Goal: Task Accomplishment & Management: Use online tool/utility

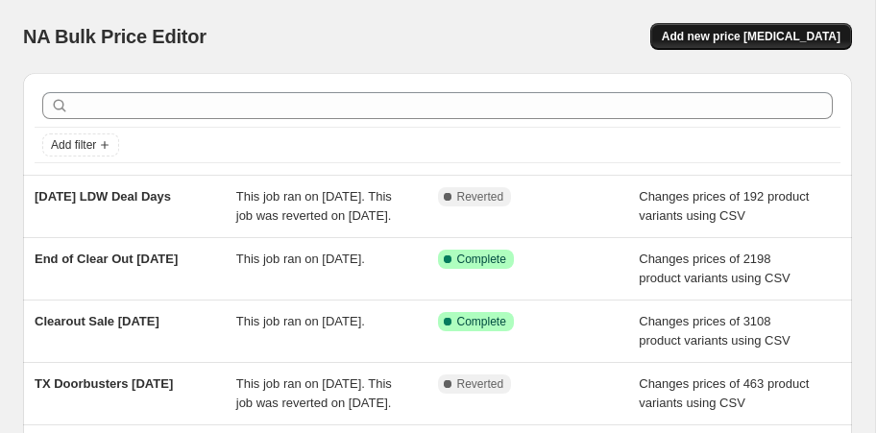
click at [821, 36] on span "Add new price [MEDICAL_DATA]" at bounding box center [751, 36] width 179 height 15
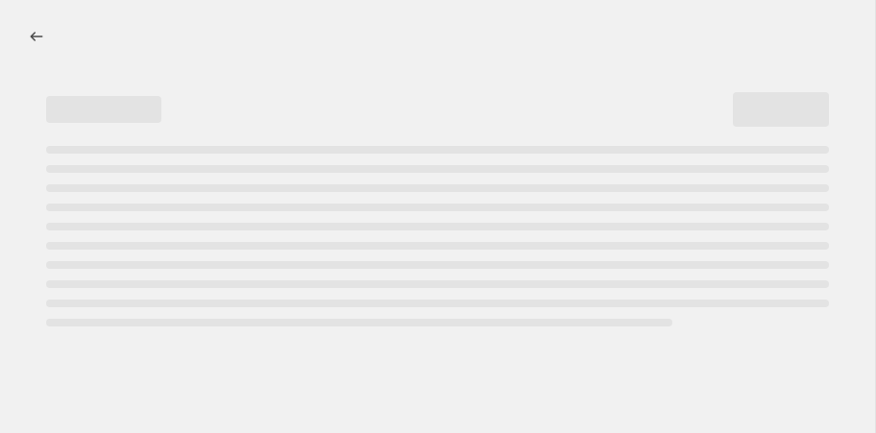
select select "percentage"
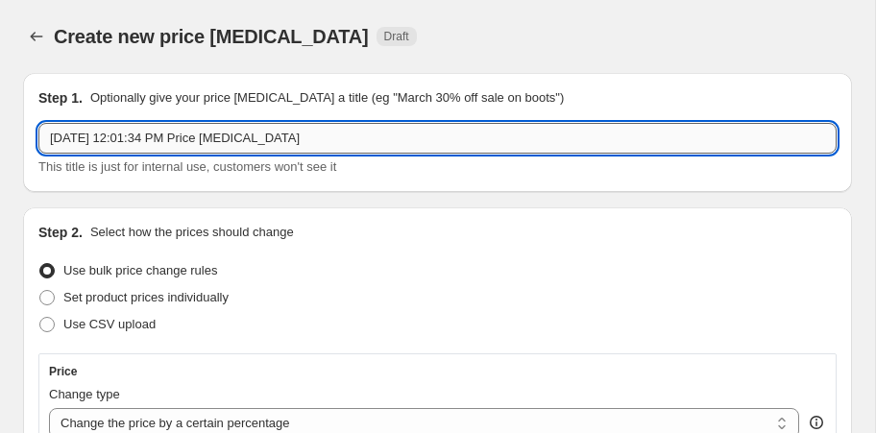
click at [86, 141] on input "[DATE] 12:01:34 PM Price [MEDICAL_DATA]" at bounding box center [437, 138] width 799 height 31
drag, startPoint x: 312, startPoint y: 144, endPoint x: 128, endPoint y: 135, distance: 184.7
click at [128, 135] on input "[DATE] 12:01:34 PM Price [MEDICAL_DATA]" at bounding box center [437, 138] width 799 height 31
click at [222, 146] on input "[DATE], $5 Deal Day WA" at bounding box center [437, 138] width 799 height 31
click at [233, 140] on input "[DATE], $5 Deal Day WA" at bounding box center [437, 138] width 799 height 31
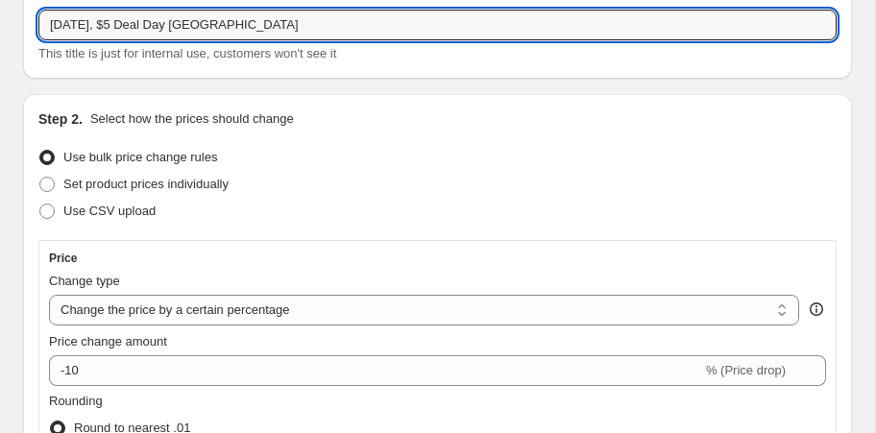
scroll to position [115, 0]
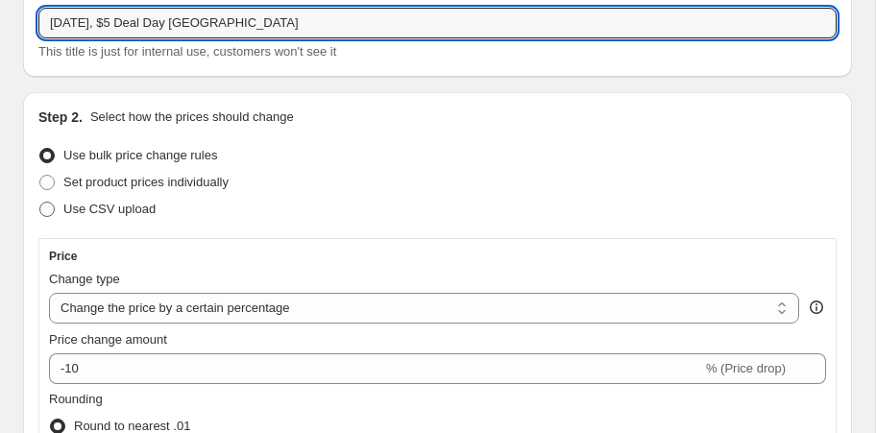
type input "[DATE], $5 Deal Day [GEOGRAPHIC_DATA]"
click at [139, 215] on span "Use CSV upload" at bounding box center [109, 209] width 92 height 14
click at [40, 203] on input "Use CSV upload" at bounding box center [39, 202] width 1 height 1
radio input "true"
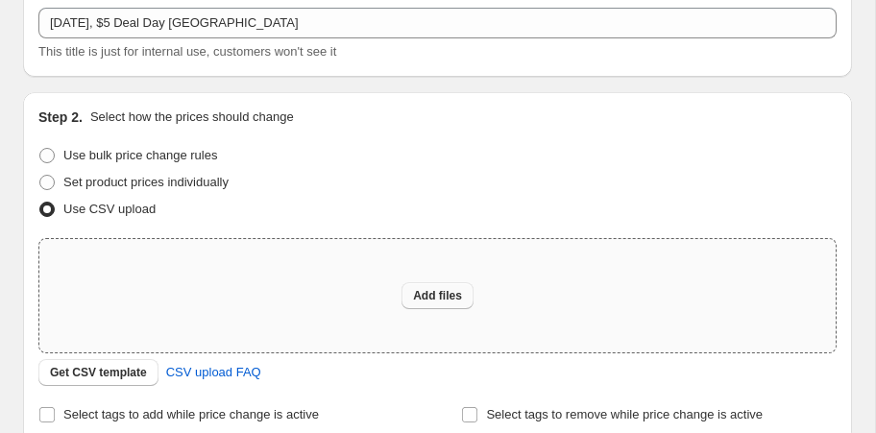
click at [441, 290] on span "Add files" at bounding box center [437, 295] width 49 height 15
type input "C:\fakepath\$5 deal collection bulk editior.csv"
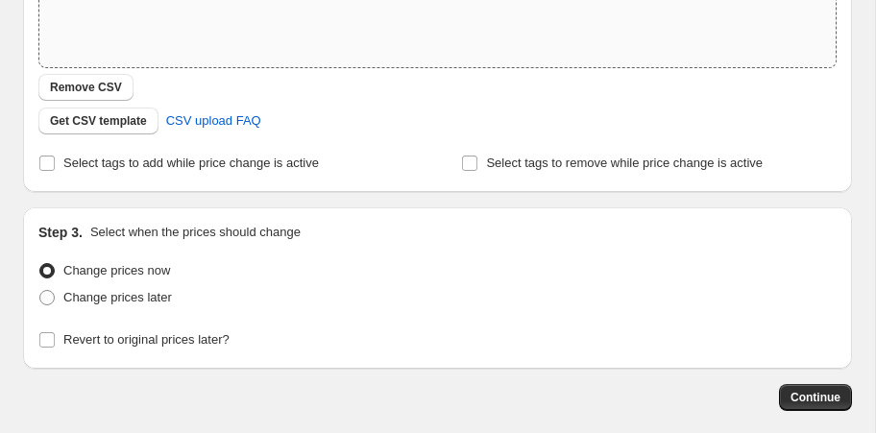
scroll to position [412, 0]
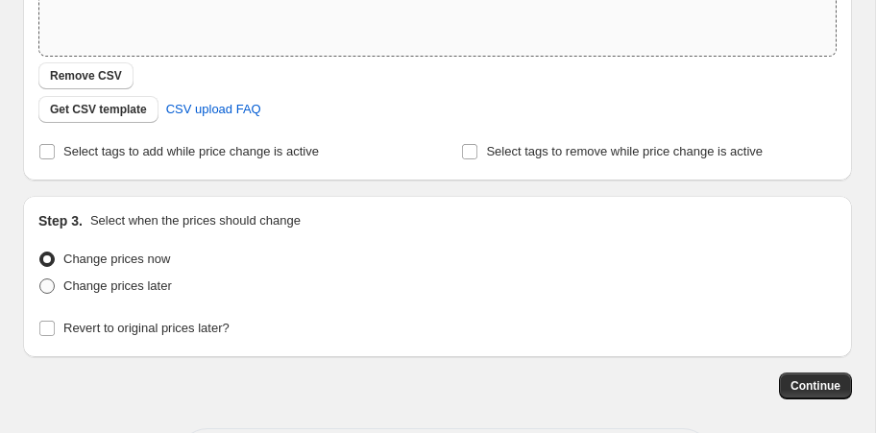
click at [141, 286] on span "Change prices later" at bounding box center [117, 286] width 109 height 14
click at [40, 280] on input "Change prices later" at bounding box center [39, 279] width 1 height 1
radio input "true"
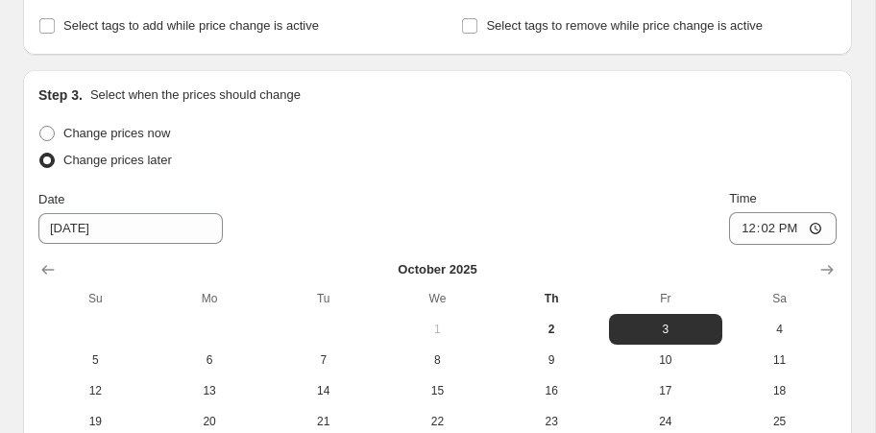
scroll to position [542, 0]
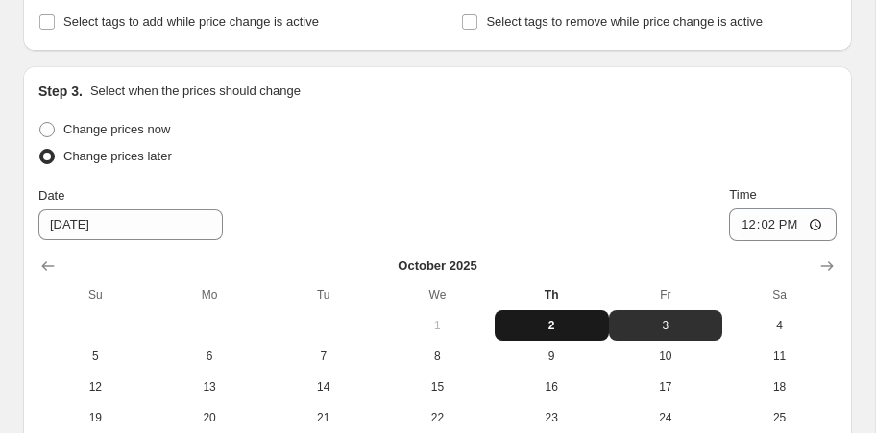
click at [551, 323] on span "2" at bounding box center [552, 325] width 99 height 15
type input "[DATE]"
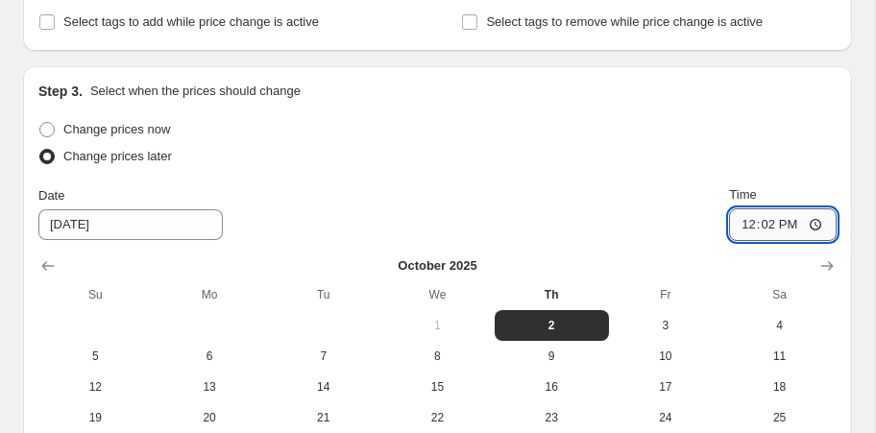
click at [762, 222] on input "12:02" at bounding box center [783, 225] width 108 height 33
click at [743, 223] on input "12:02" at bounding box center [783, 225] width 108 height 33
type input "16:00"
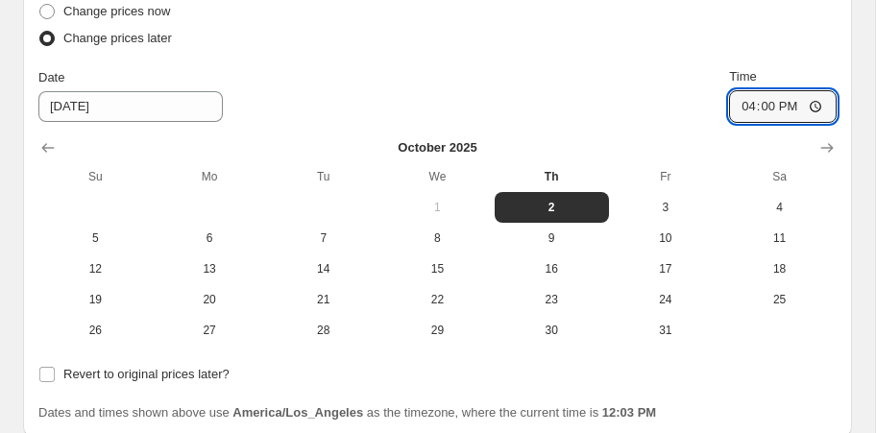
scroll to position [721, 0]
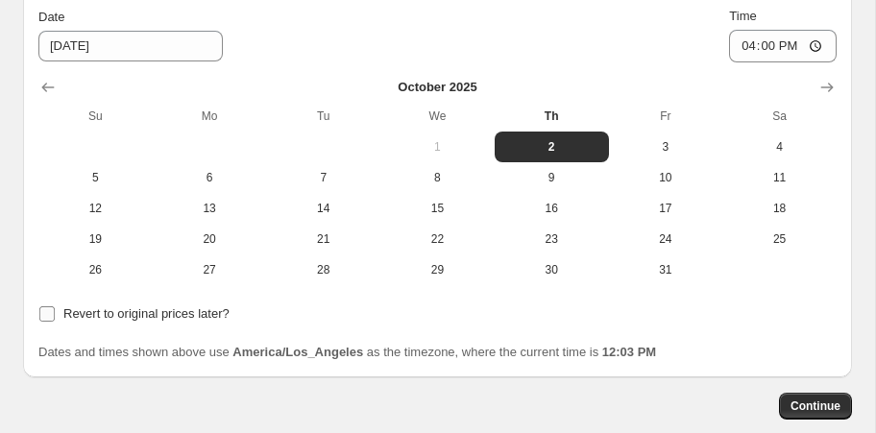
click at [191, 309] on span "Revert to original prices later?" at bounding box center [146, 314] width 166 height 14
click at [55, 309] on input "Revert to original prices later?" at bounding box center [46, 314] width 15 height 15
checkbox input "true"
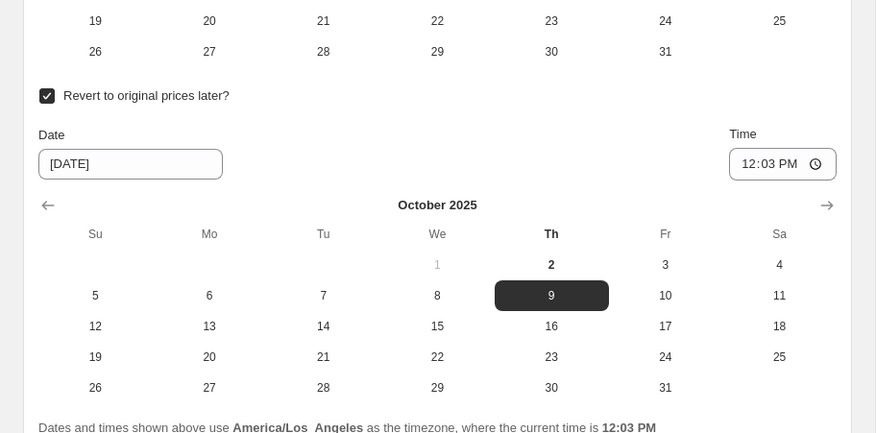
scroll to position [943, 0]
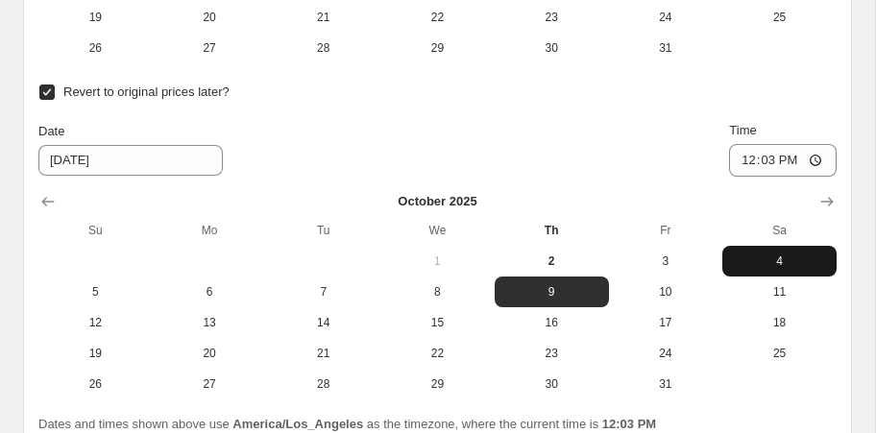
click at [774, 265] on span "4" at bounding box center [779, 261] width 99 height 15
type input "[DATE]"
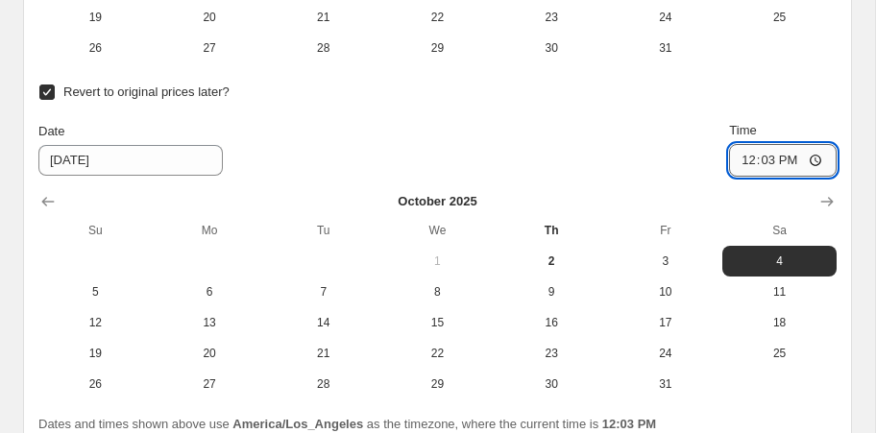
click at [746, 165] on input "12:03" at bounding box center [783, 160] width 108 height 33
type input "23:59"
click at [592, 133] on div "Date [DATE] Time 23:59" at bounding box center [437, 149] width 799 height 56
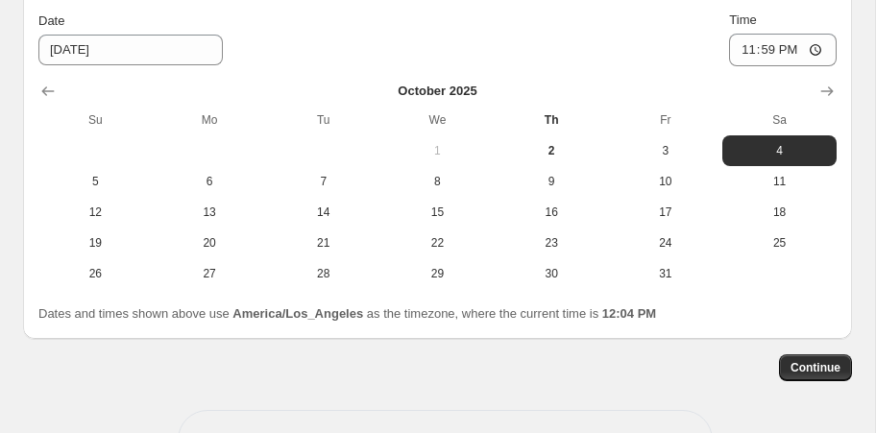
scroll to position [1118, 0]
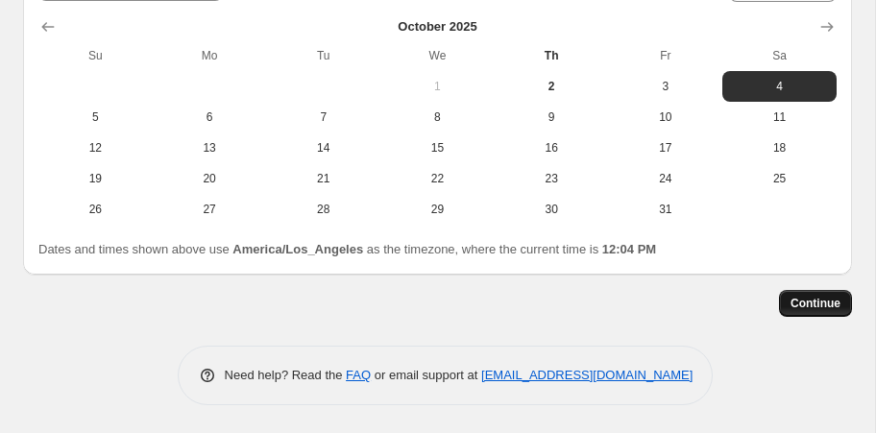
click at [829, 305] on span "Continue" at bounding box center [816, 303] width 50 height 15
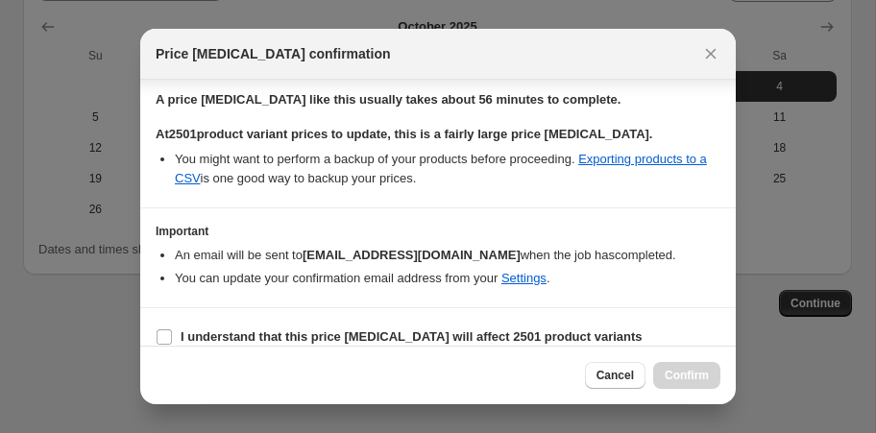
scroll to position [213, 0]
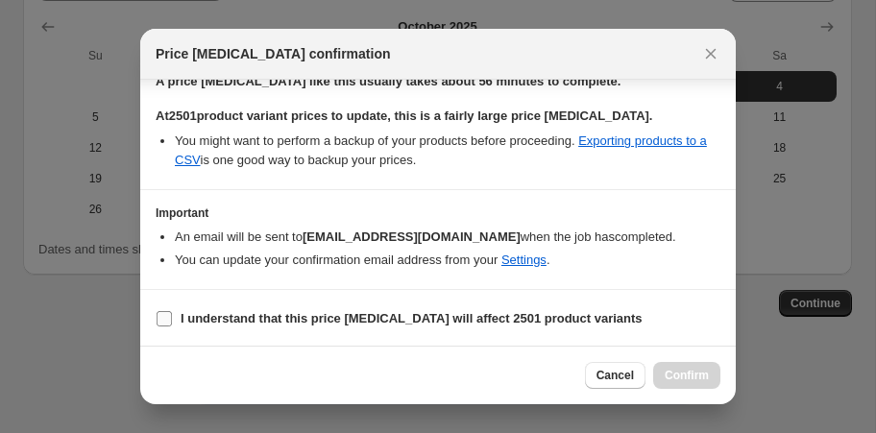
click at [551, 318] on b "I understand that this price [MEDICAL_DATA] will affect 2501 product variants" at bounding box center [412, 318] width 462 height 14
click at [172, 318] on input "I understand that this price [MEDICAL_DATA] will affect 2501 product variants" at bounding box center [164, 318] width 15 height 15
checkbox input "true"
click at [686, 380] on span "Confirm" at bounding box center [687, 375] width 44 height 15
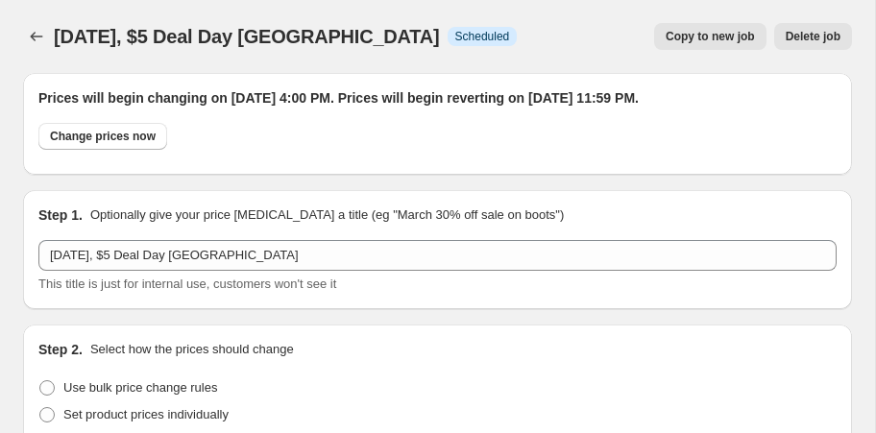
scroll to position [1118, 0]
